Goal: Information Seeking & Learning: Learn about a topic

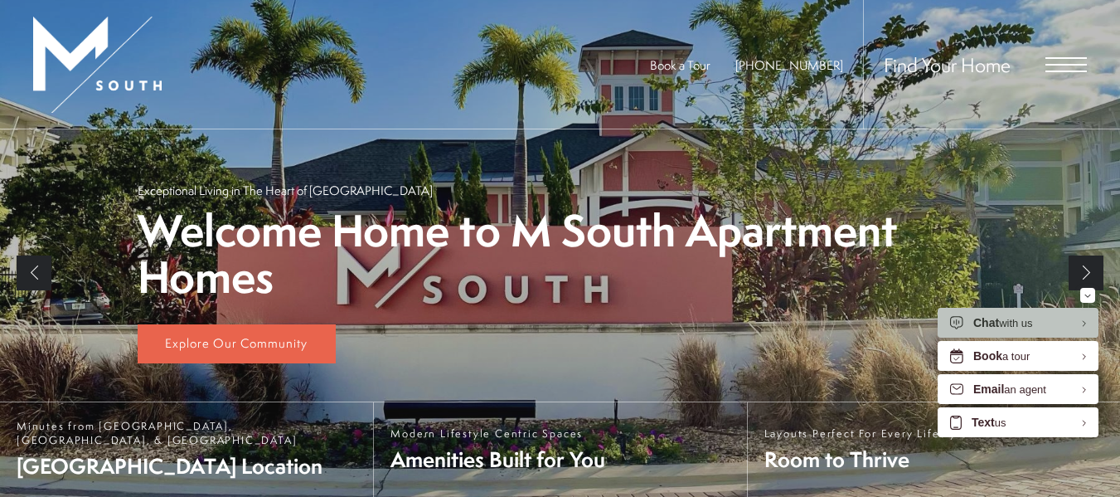
click at [1065, 68] on span "Open Menu" at bounding box center [1066, 64] width 41 height 15
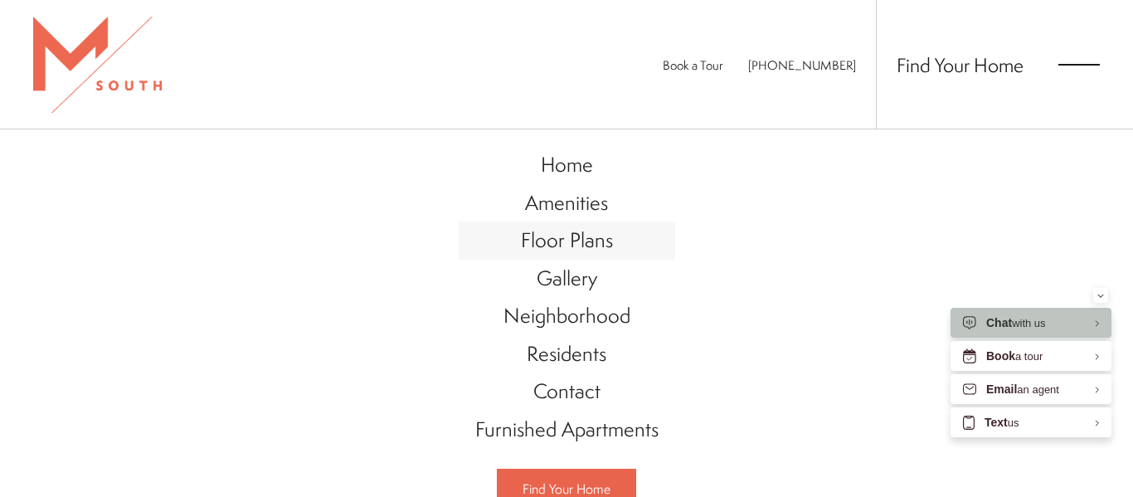
click at [561, 239] on span "Floor Plans" at bounding box center [567, 240] width 92 height 28
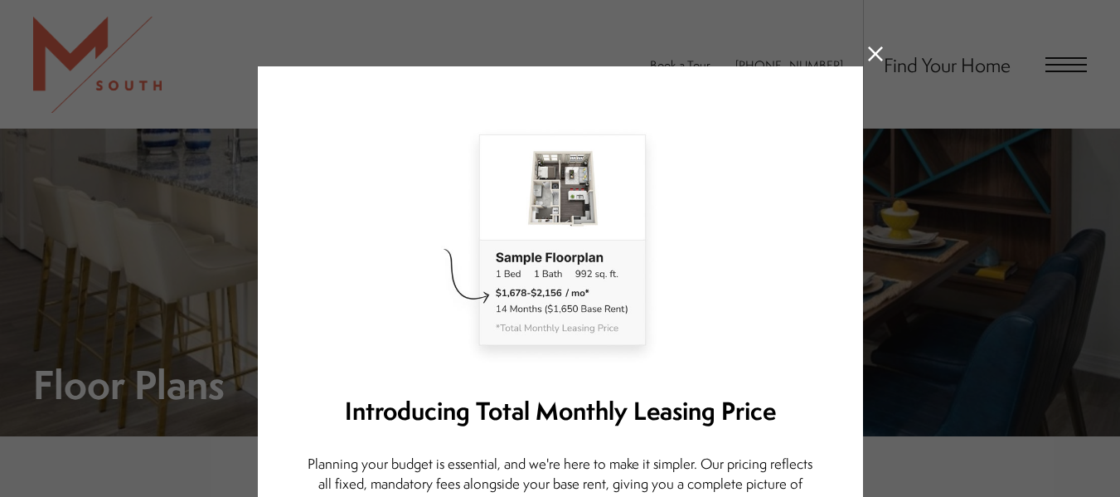
scroll to position [192, 0]
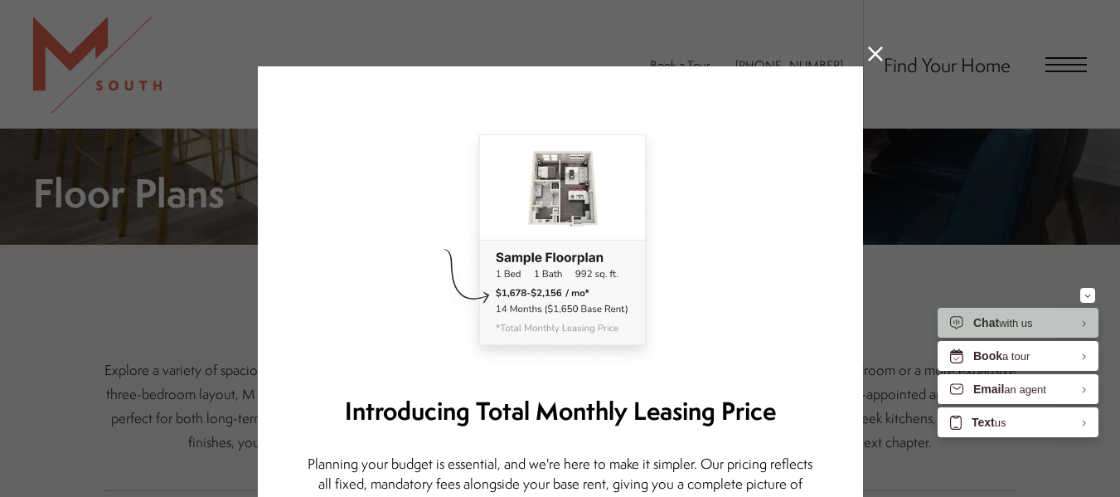
click at [871, 53] on icon at bounding box center [875, 53] width 15 height 15
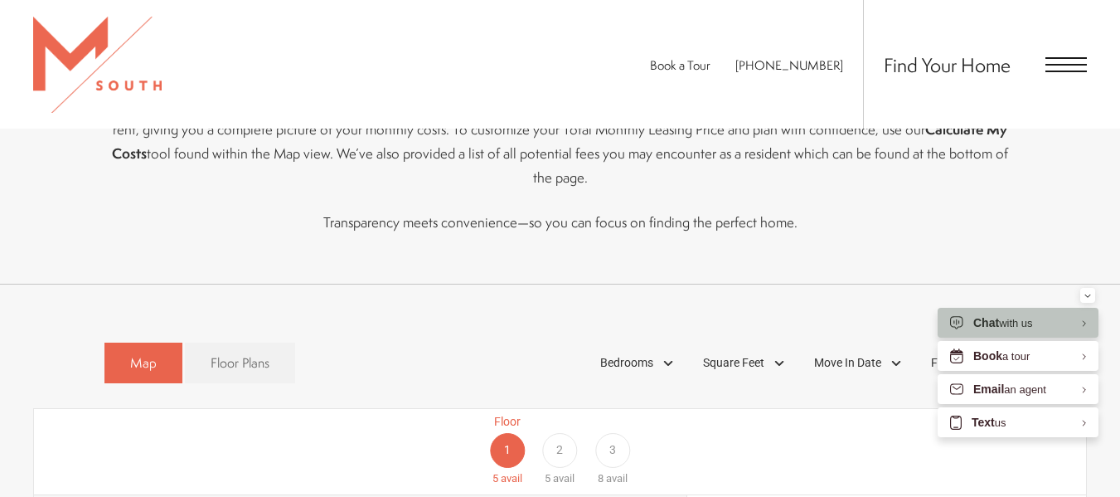
drag, startPoint x: 1125, startPoint y: 56, endPoint x: 1116, endPoint y: 113, distance: 57.0
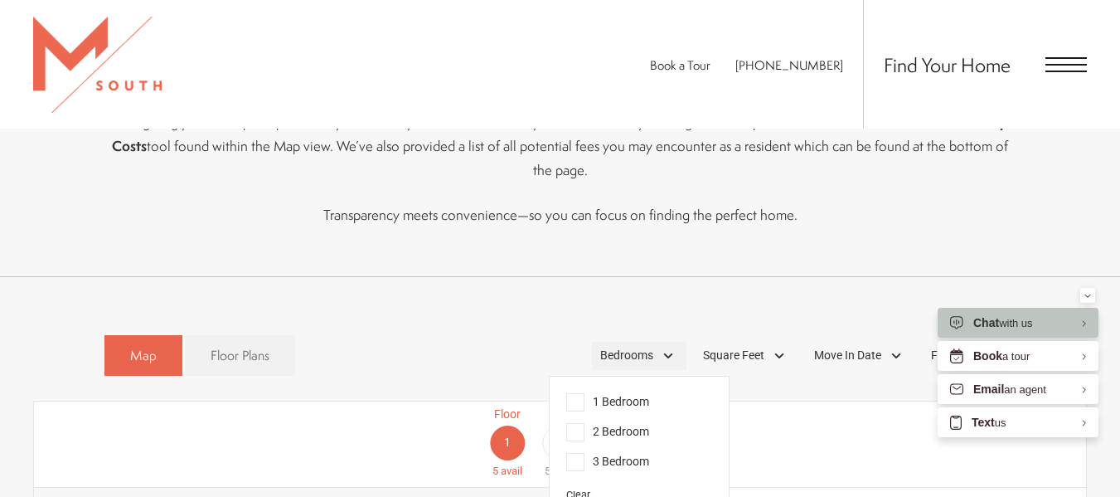
click at [664, 342] on div "Bedrooms" at bounding box center [639, 356] width 95 height 28
click at [577, 423] on span "2 Bedroom" at bounding box center [607, 432] width 83 height 18
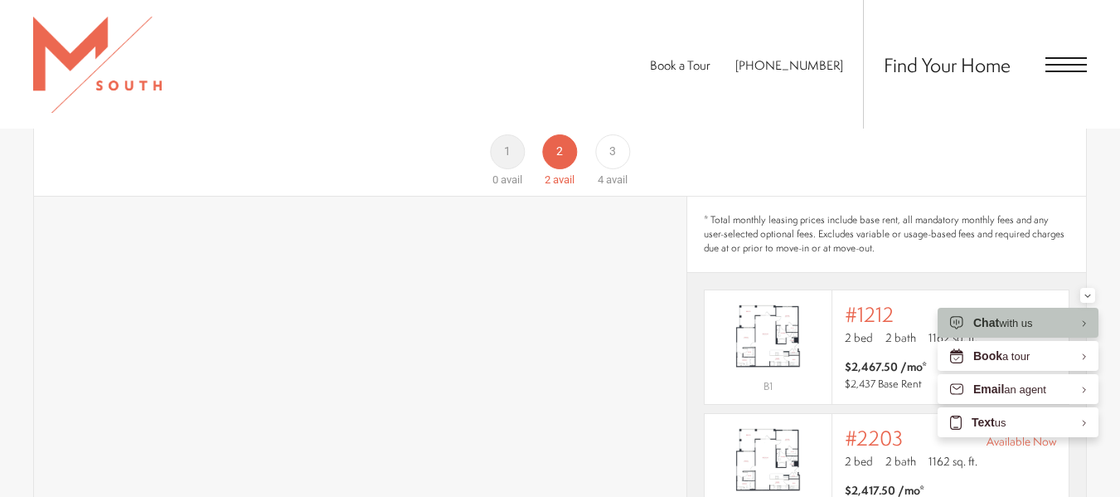
scroll to position [1029, 0]
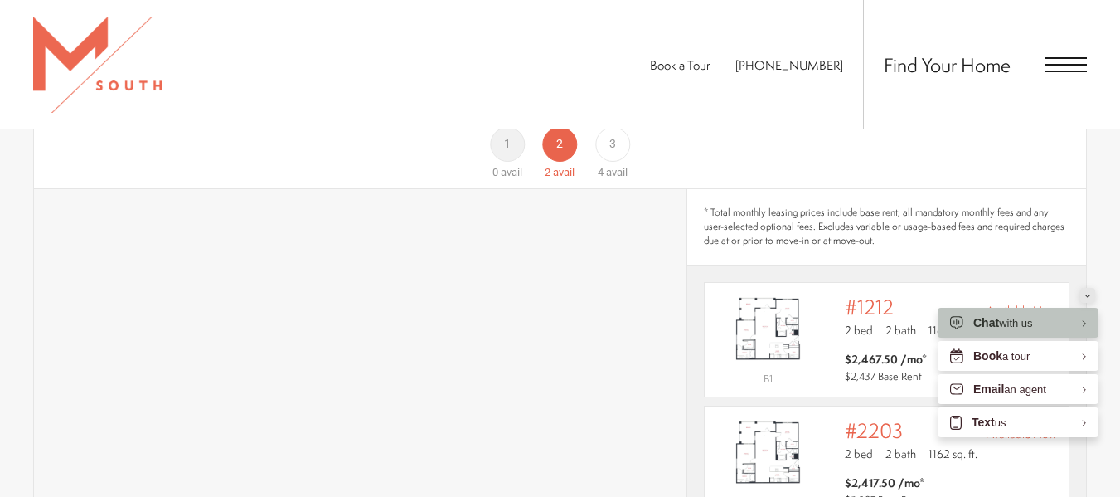
click at [1089, 294] on icon "Minimize" at bounding box center [1088, 296] width 7 height 4
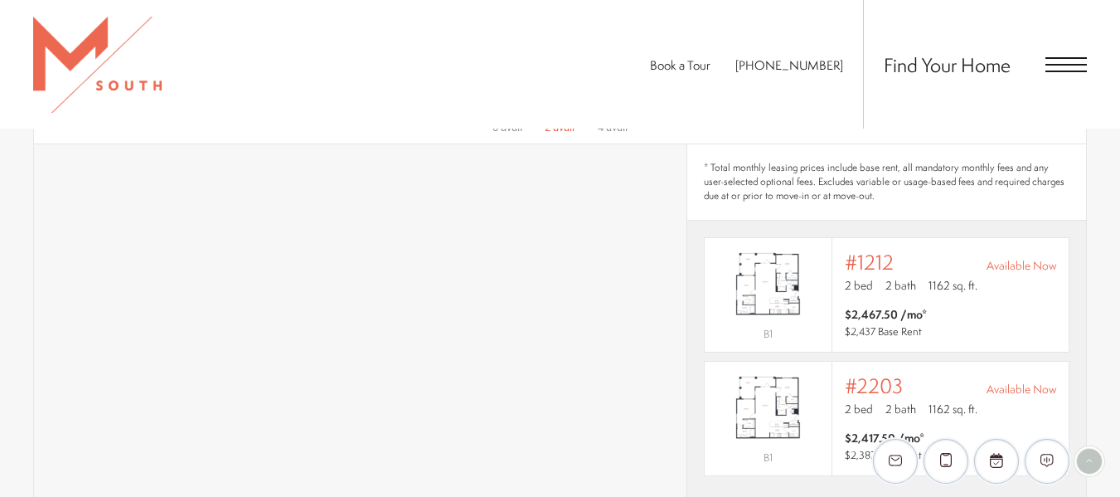
scroll to position [1119, 0]
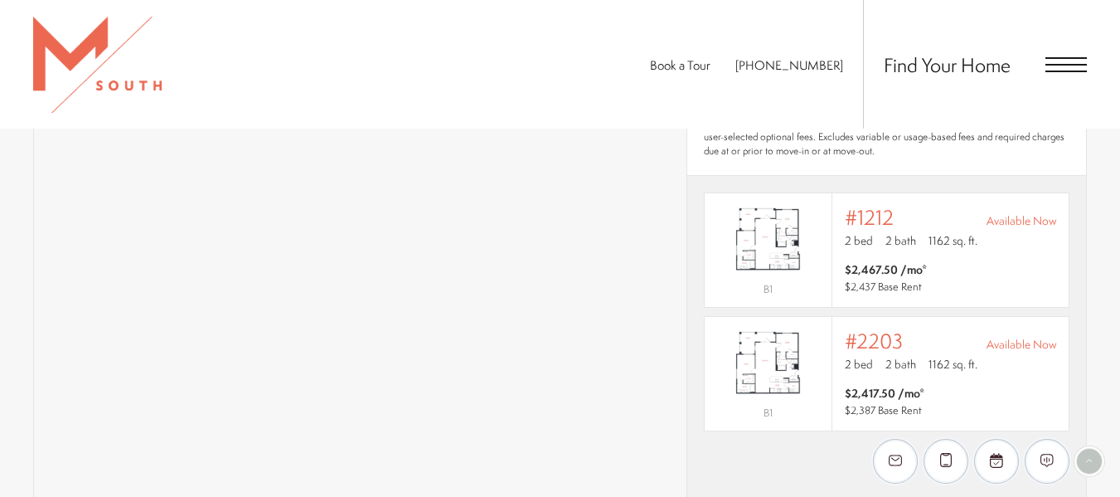
click at [1062, 270] on div "No units found. Please clear the filters or select a different floor. B1 Outsid…" at bounding box center [887, 319] width 399 height 255
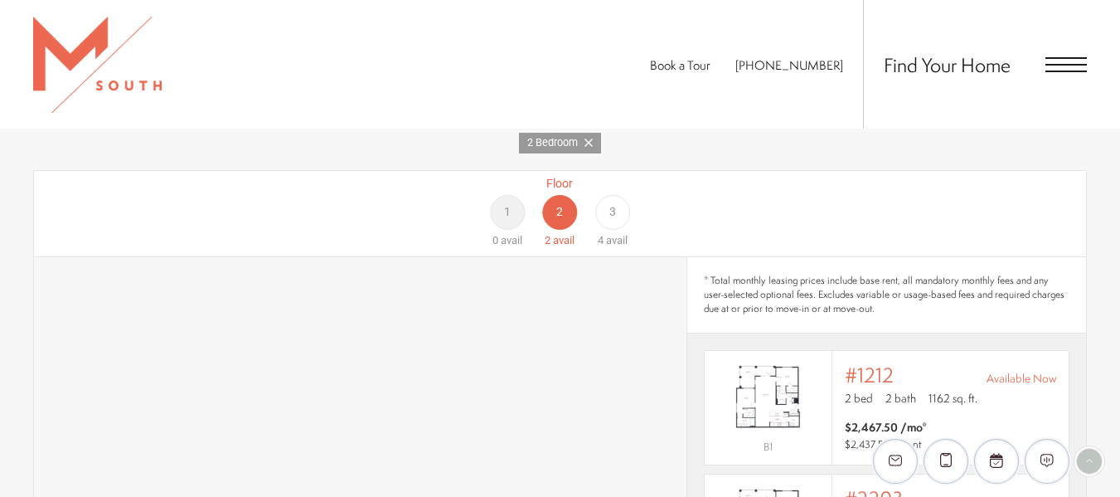
scroll to position [920, 0]
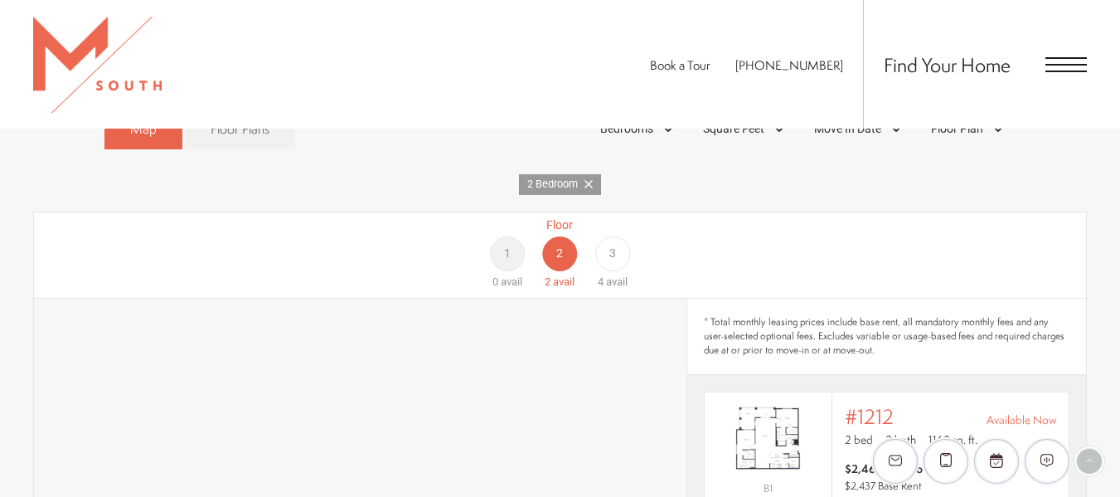
click at [610, 245] on span "3" at bounding box center [613, 253] width 7 height 17
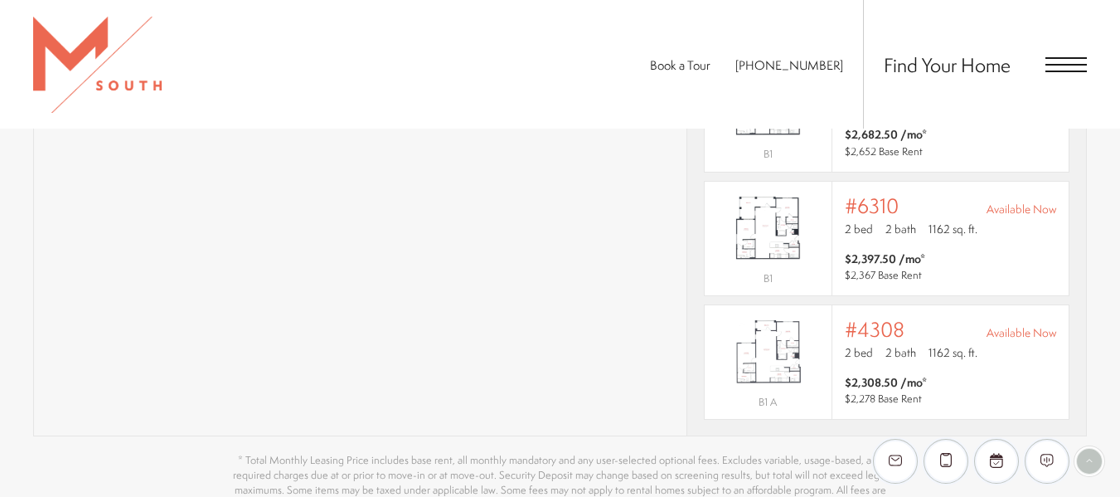
scroll to position [1344, 0]
